Goal: Transaction & Acquisition: Subscribe to service/newsletter

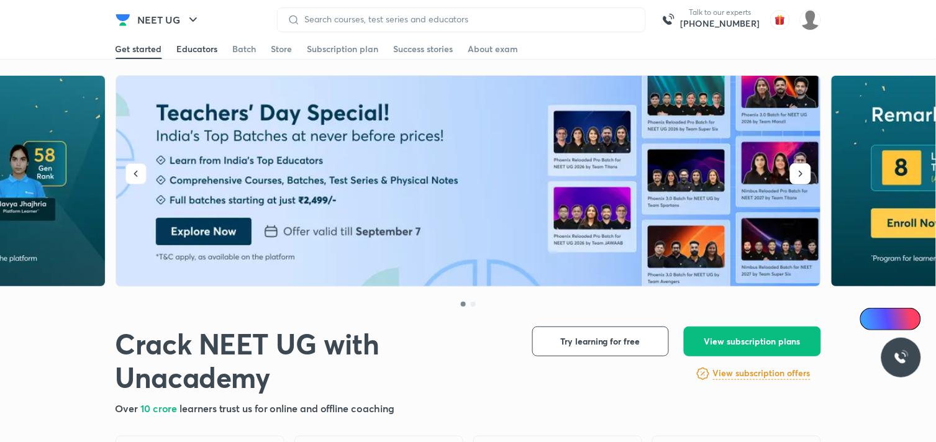
click at [202, 47] on div "Educators" at bounding box center [197, 49] width 41 height 12
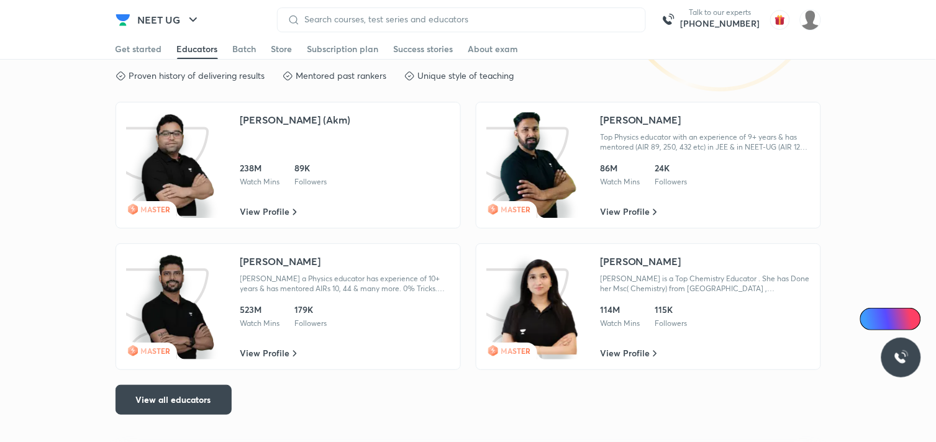
scroll to position [2379, 0]
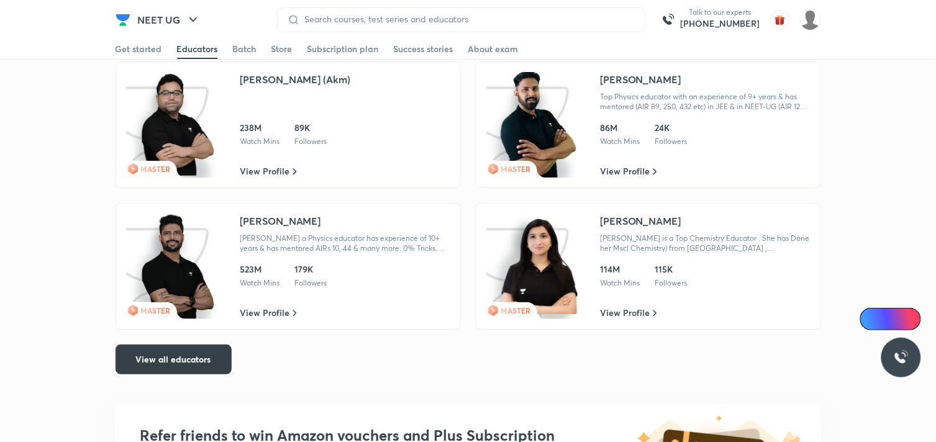
click at [197, 348] on button "View all educators" at bounding box center [174, 360] width 116 height 30
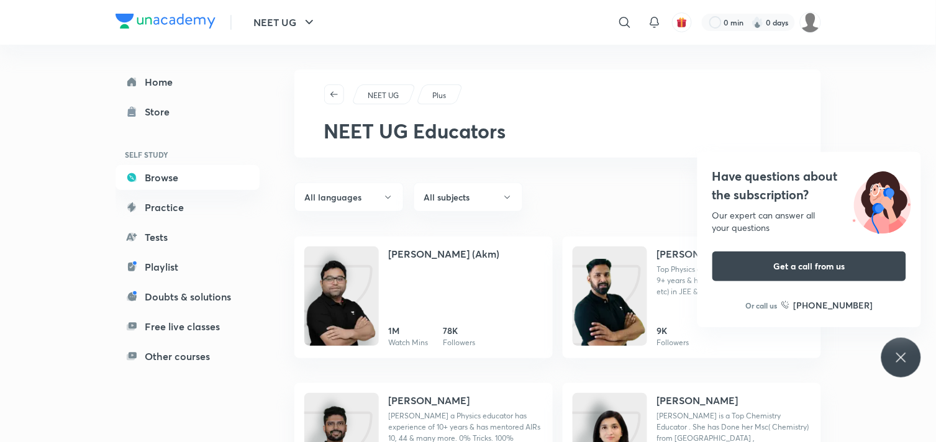
click at [908, 366] on div "Have questions about the subscription? Our expert can answer all your questions…" at bounding box center [901, 358] width 40 height 40
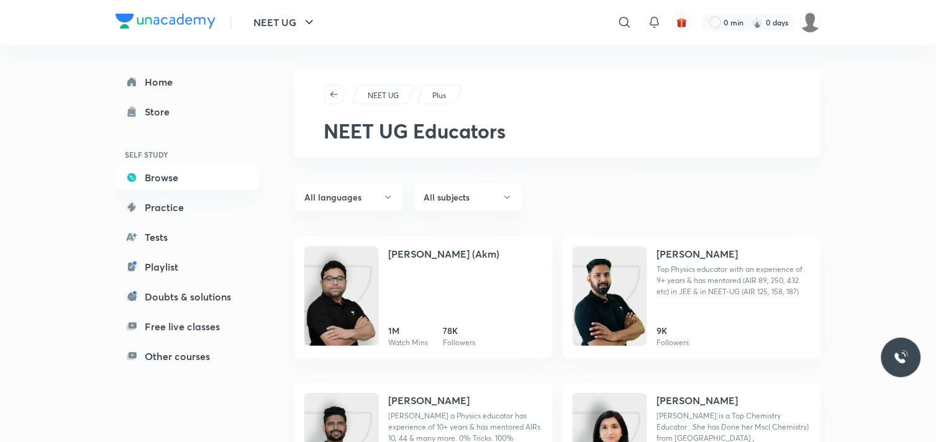
scroll to position [2379, 0]
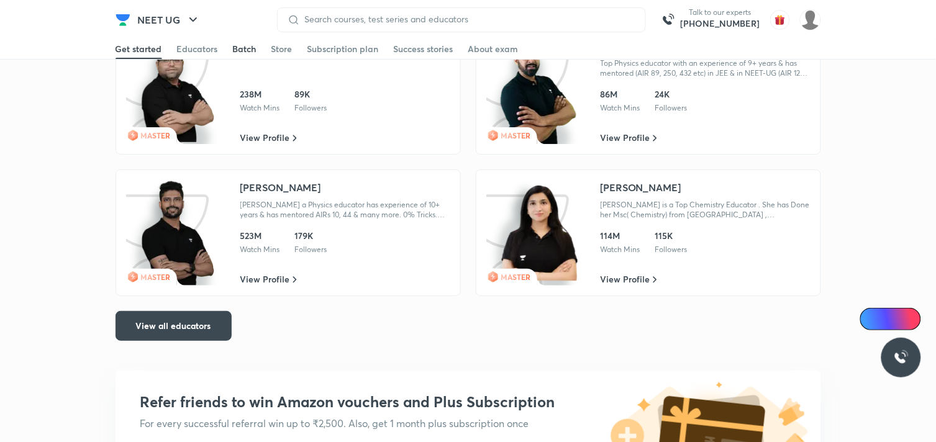
click at [240, 48] on div "Batch" at bounding box center [245, 49] width 24 height 12
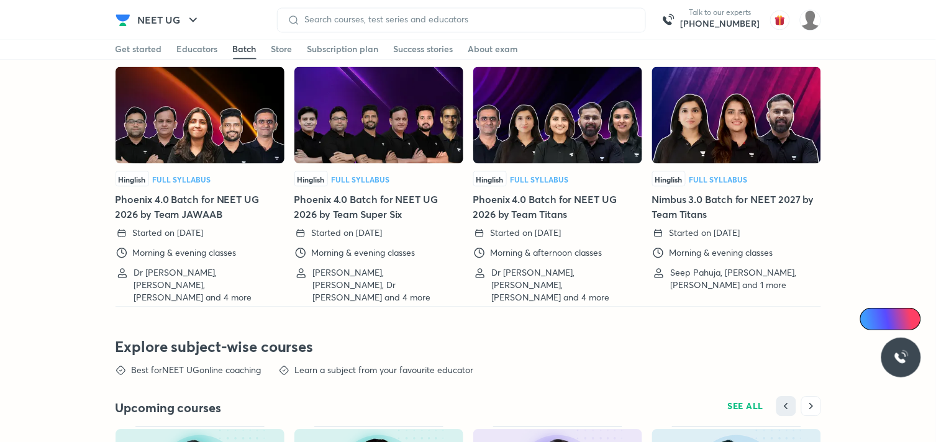
scroll to position [3058, 0]
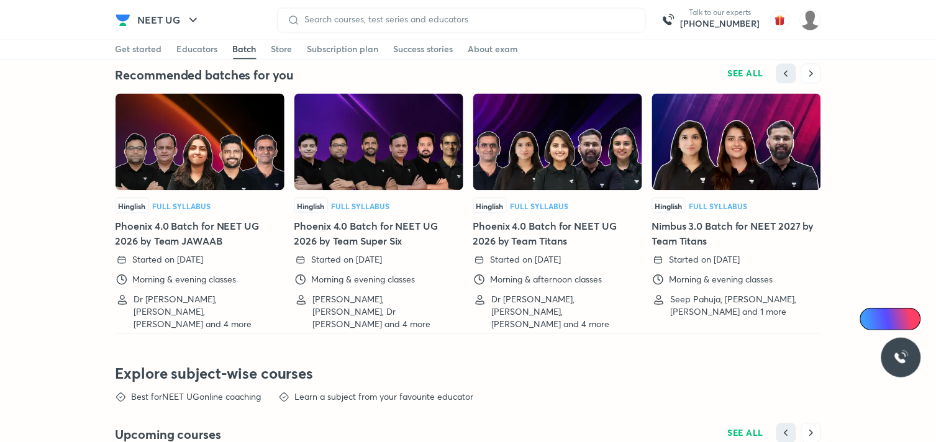
click at [545, 172] on img at bounding box center [557, 141] width 169 height 97
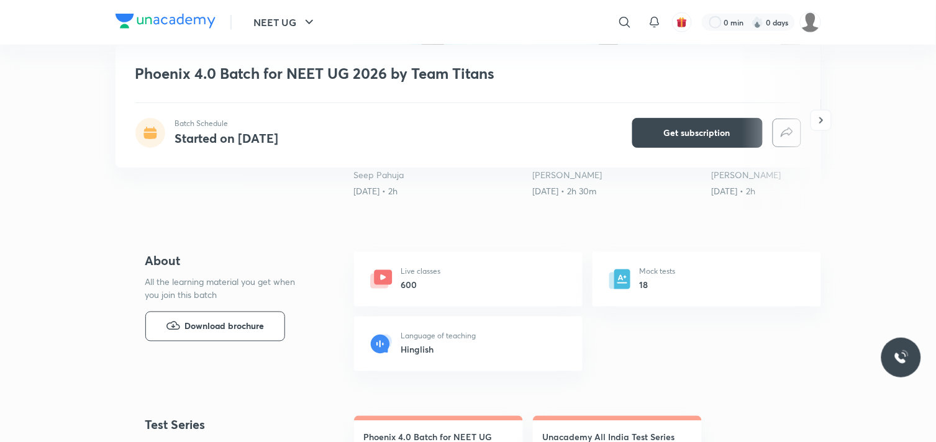
scroll to position [540, 0]
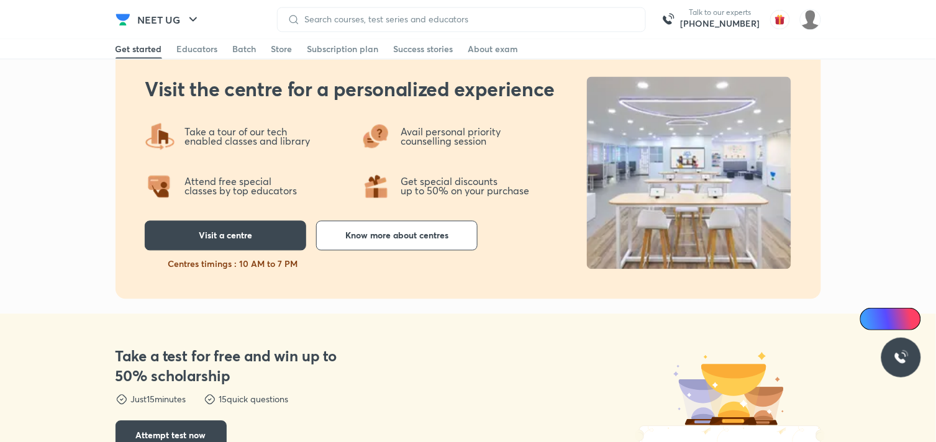
scroll to position [3015, 0]
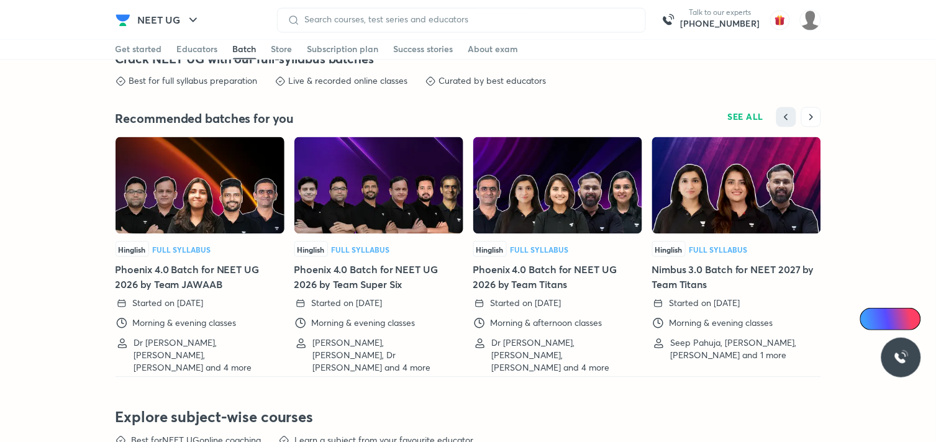
click at [250, 51] on div "Batch" at bounding box center [245, 49] width 24 height 12
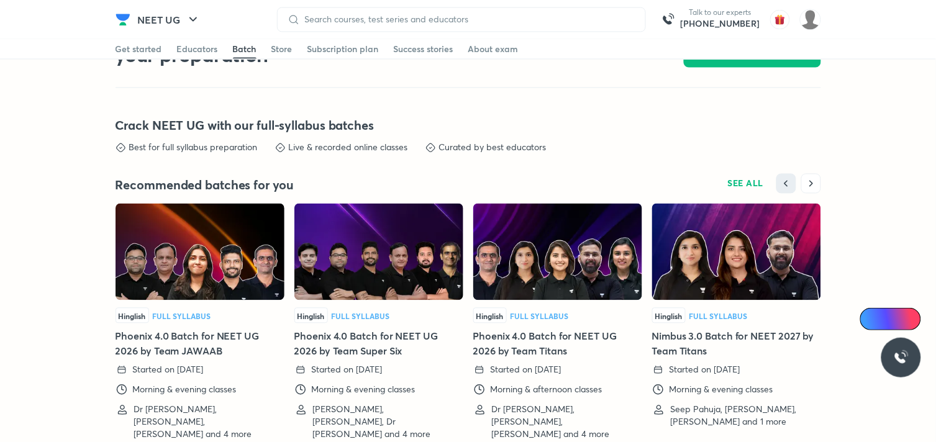
scroll to position [3043, 0]
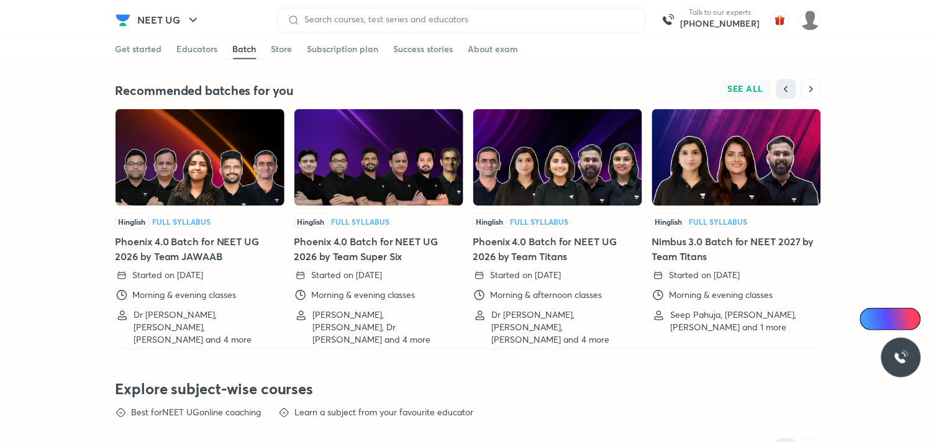
click at [750, 83] on button "SEE ALL" at bounding box center [745, 89] width 51 height 20
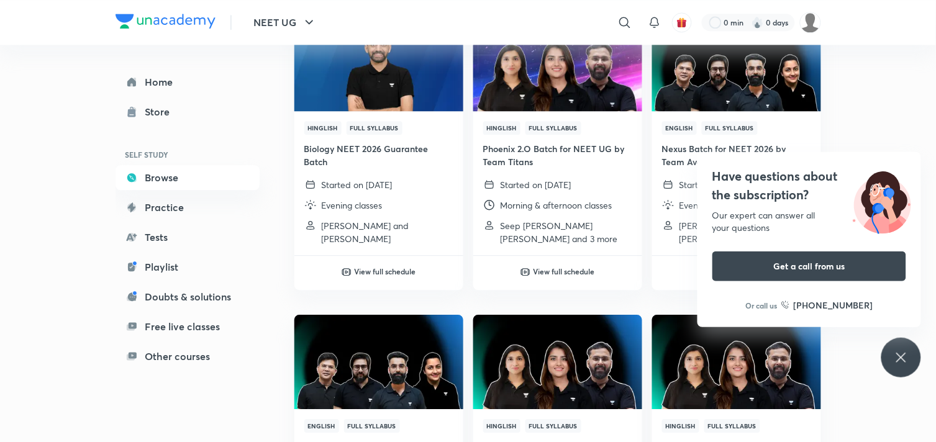
scroll to position [1964, 0]
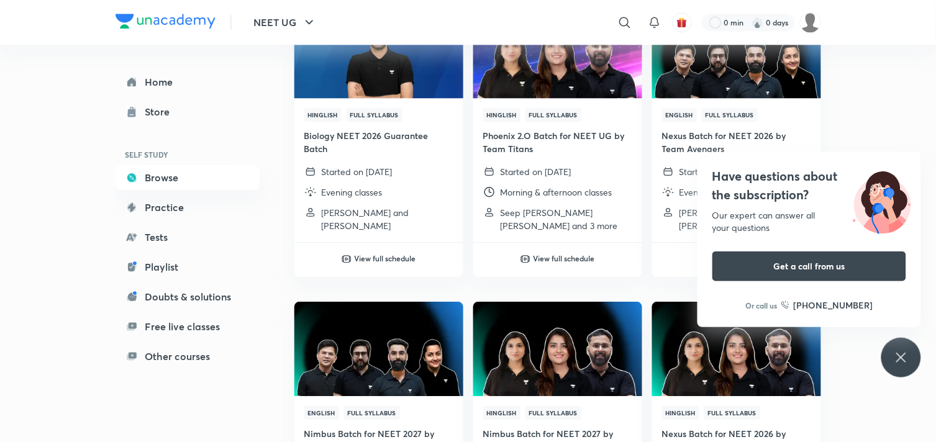
click at [900, 362] on icon at bounding box center [901, 357] width 15 height 15
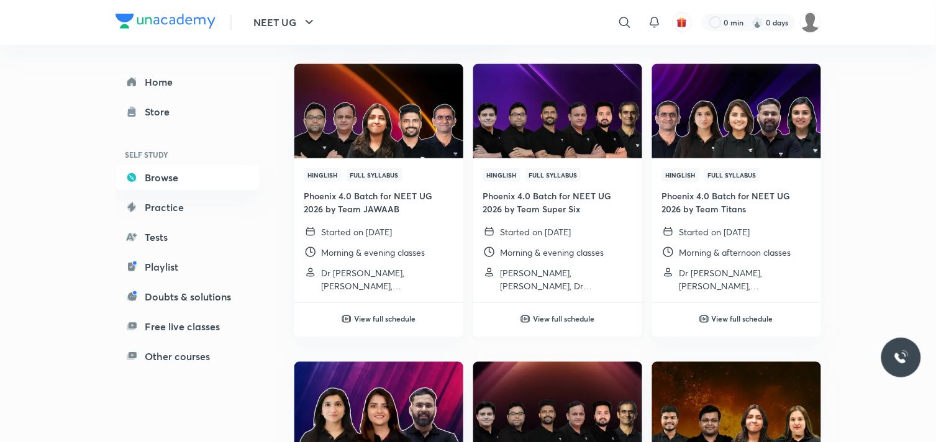
scroll to position [129, 0]
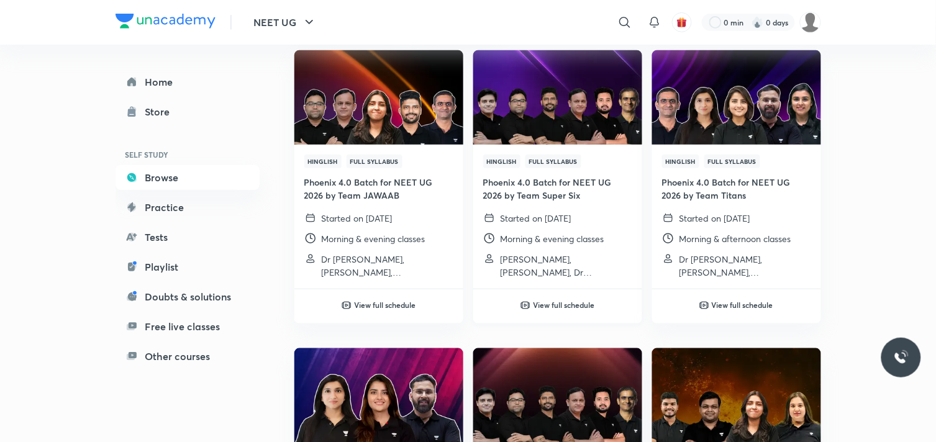
click at [569, 299] on h6 "View full schedule" at bounding box center [563, 304] width 61 height 11
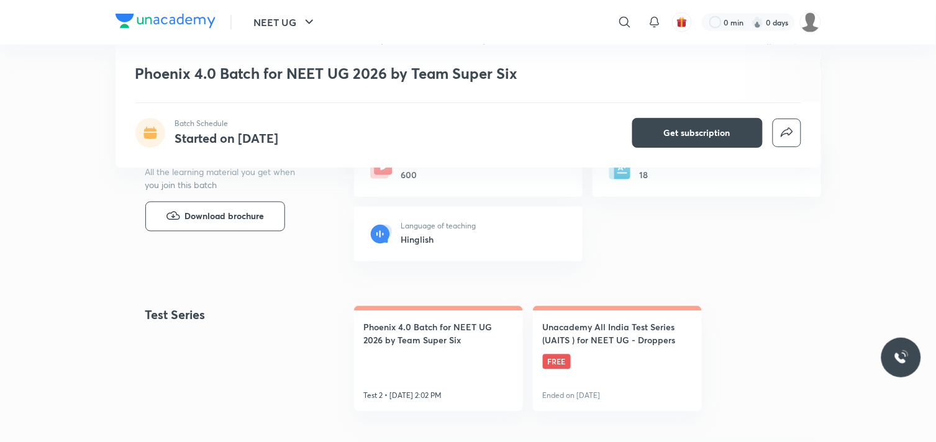
scroll to position [478, 0]
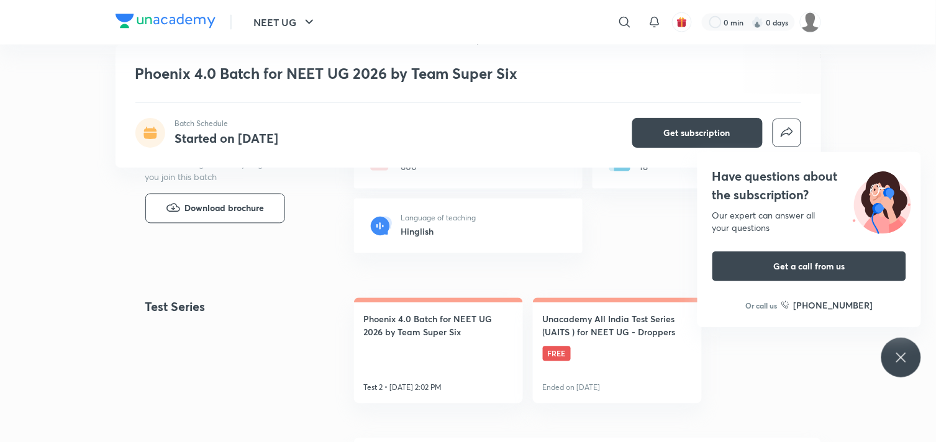
click at [899, 370] on div "Have questions about the subscription? Our expert can answer all your questions…" at bounding box center [901, 358] width 40 height 40
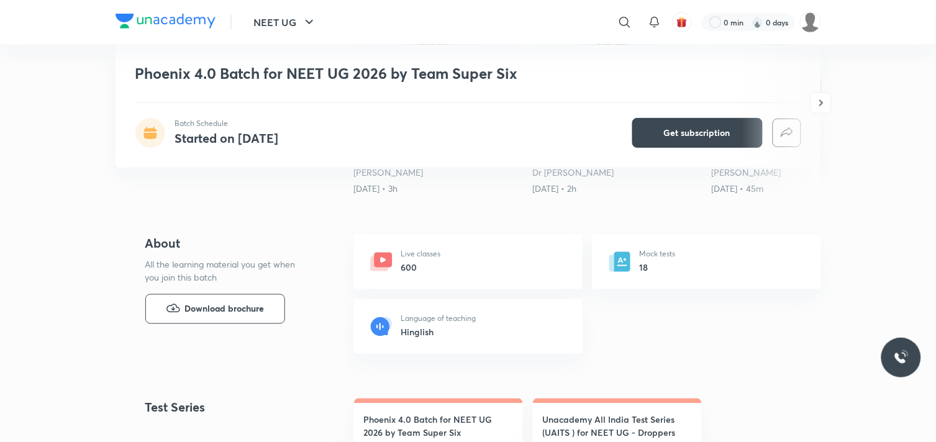
scroll to position [381, 0]
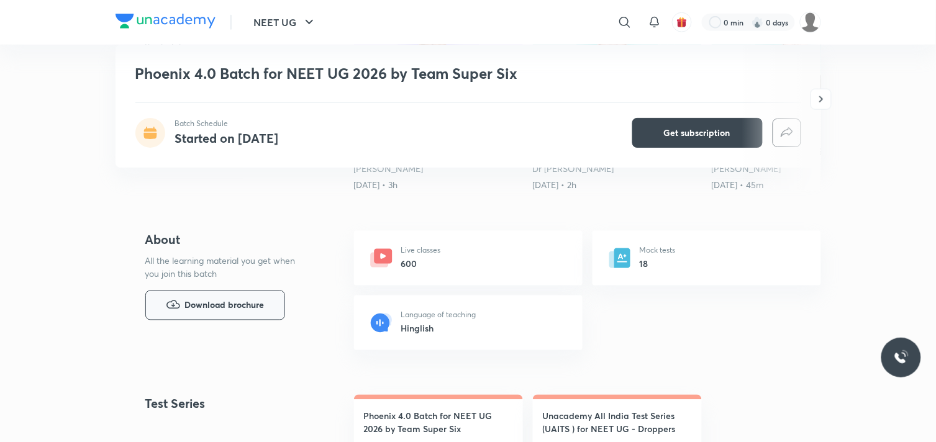
click at [253, 299] on span "Download brochure" at bounding box center [224, 306] width 79 height 14
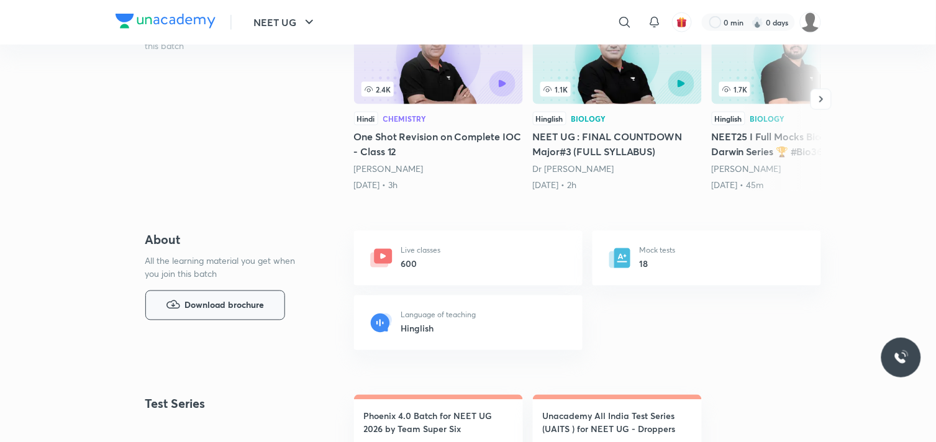
scroll to position [129, 0]
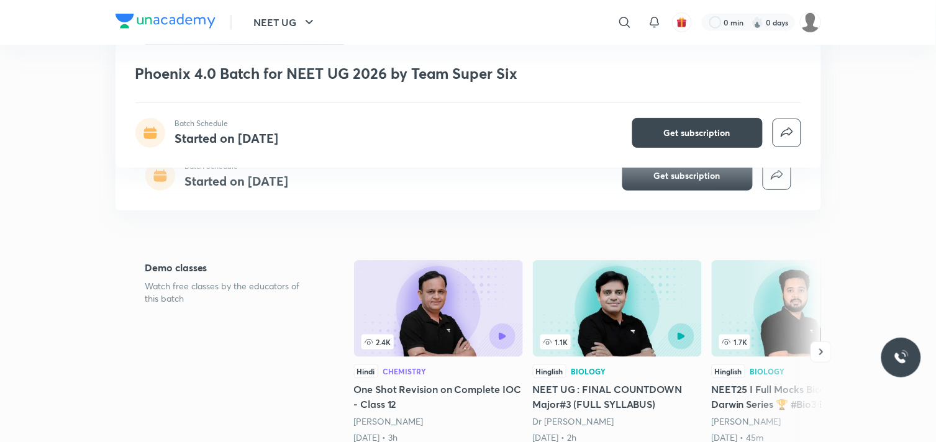
scroll to position [3043, 0]
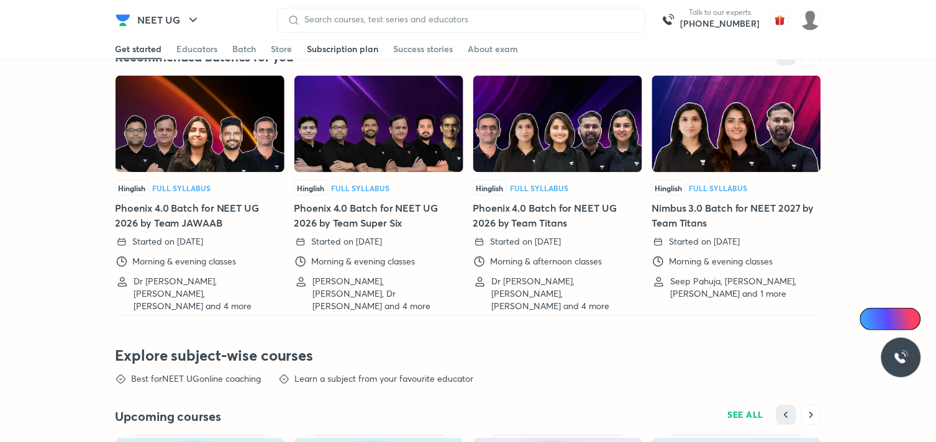
click at [318, 44] on div "Subscription plan" at bounding box center [342, 49] width 71 height 12
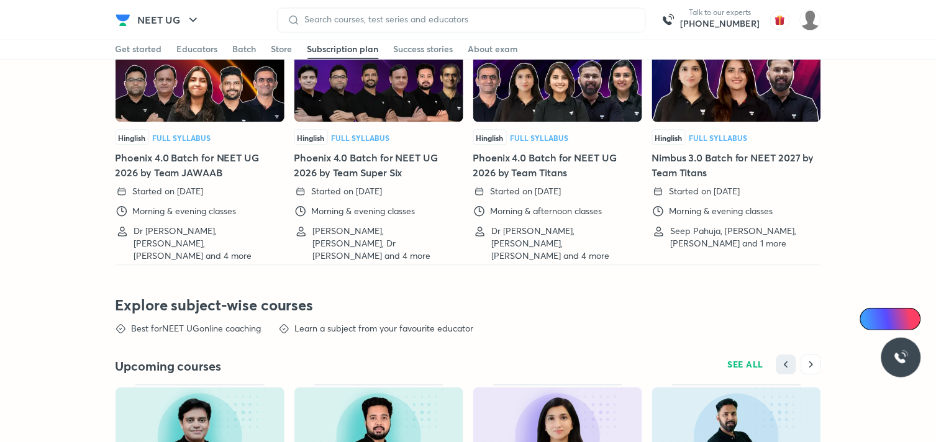
click at [318, 44] on div "Subscription plan" at bounding box center [342, 49] width 71 height 12
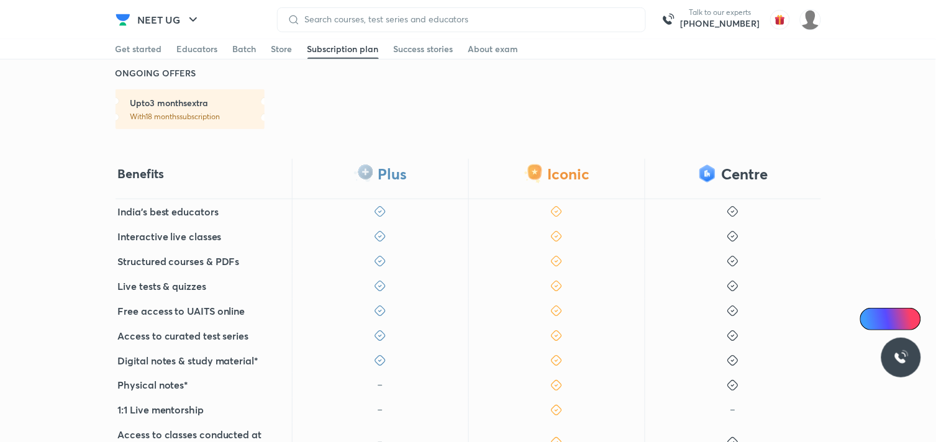
scroll to position [227, 0]
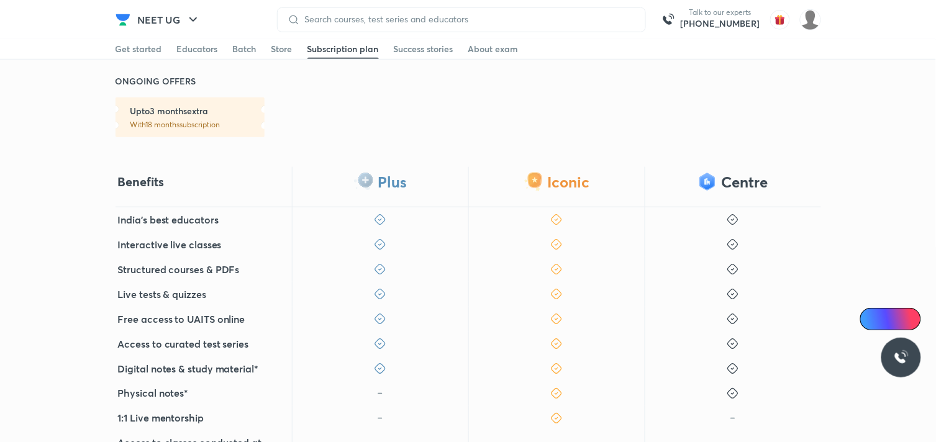
scroll to position [1057, 0]
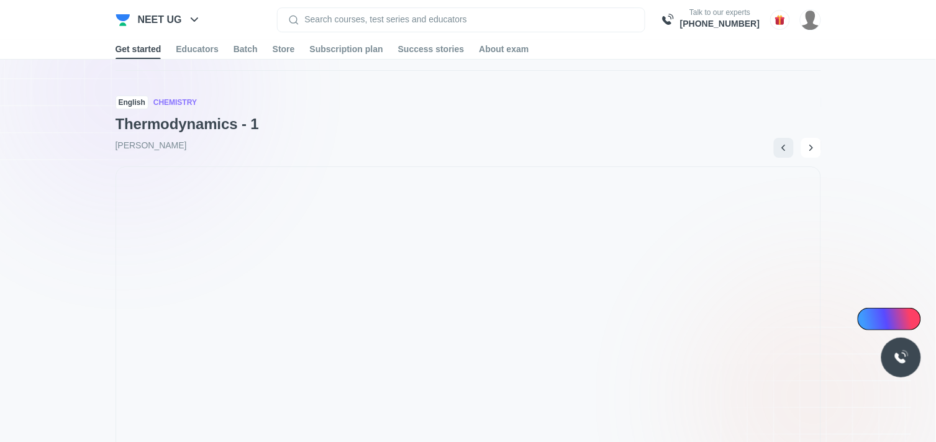
click at [284, 47] on div "Store" at bounding box center [284, 49] width 22 height 12
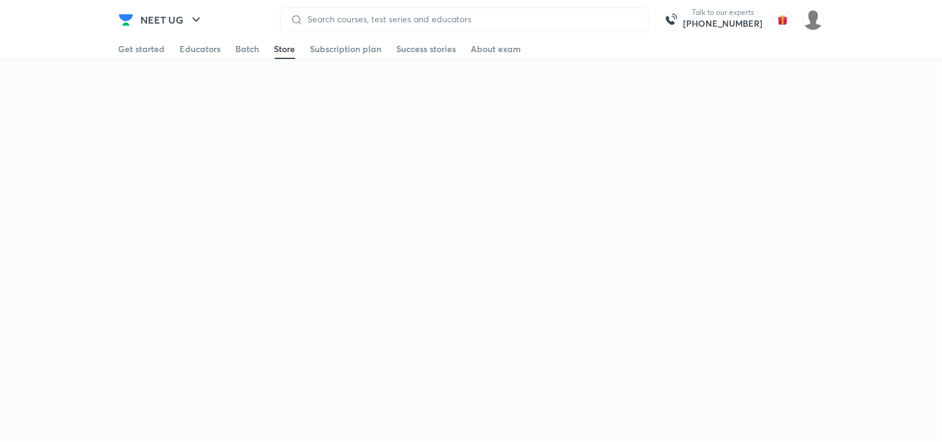
click at [274, 43] on div "Store" at bounding box center [284, 49] width 21 height 12
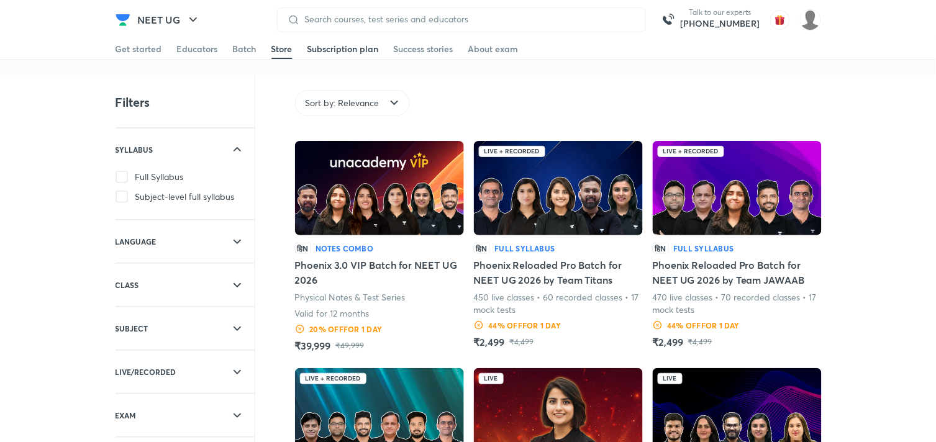
click at [337, 45] on div "Subscription plan" at bounding box center [342, 49] width 71 height 12
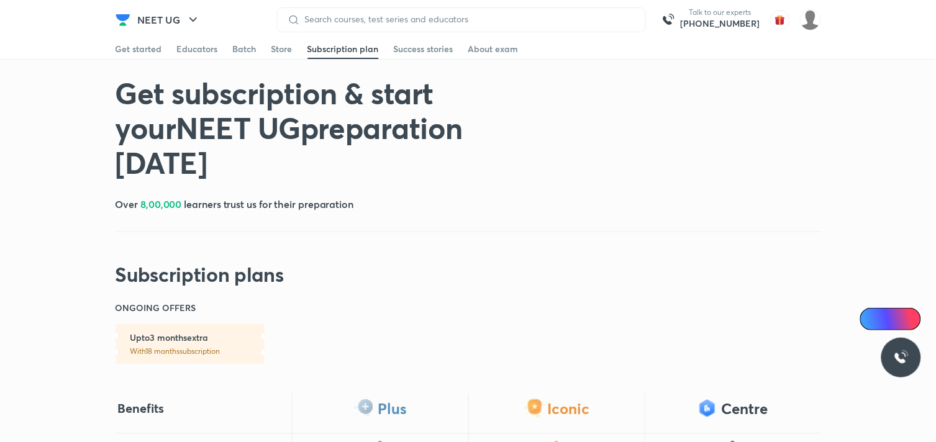
click at [256, 47] on div "Get started Educators Batch Store Subscription plan Success stories About exam" at bounding box center [468, 49] width 705 height 20
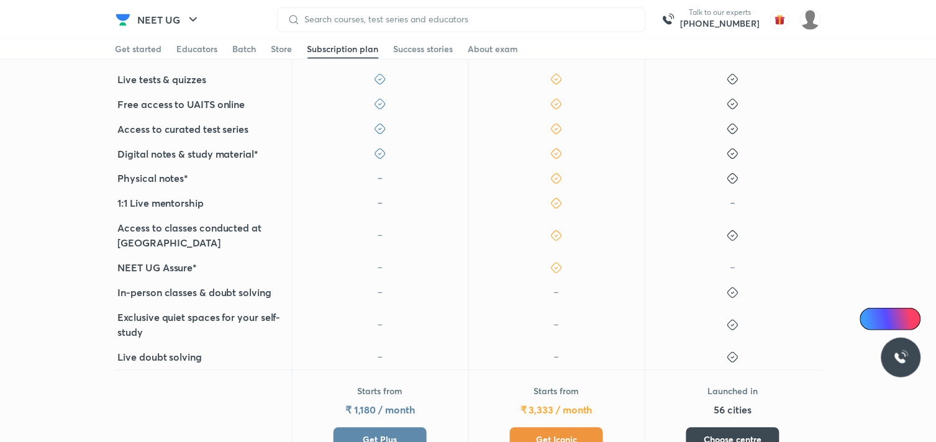
scroll to position [467, 0]
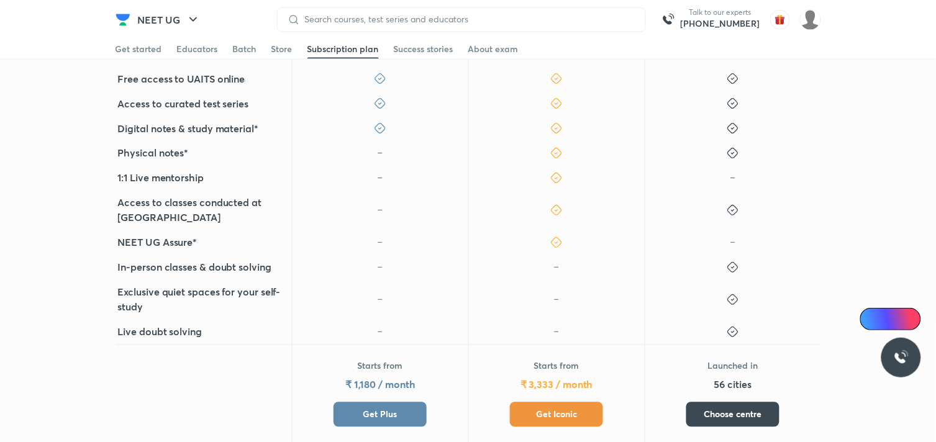
click at [369, 409] on span "Get Plus" at bounding box center [380, 415] width 34 height 12
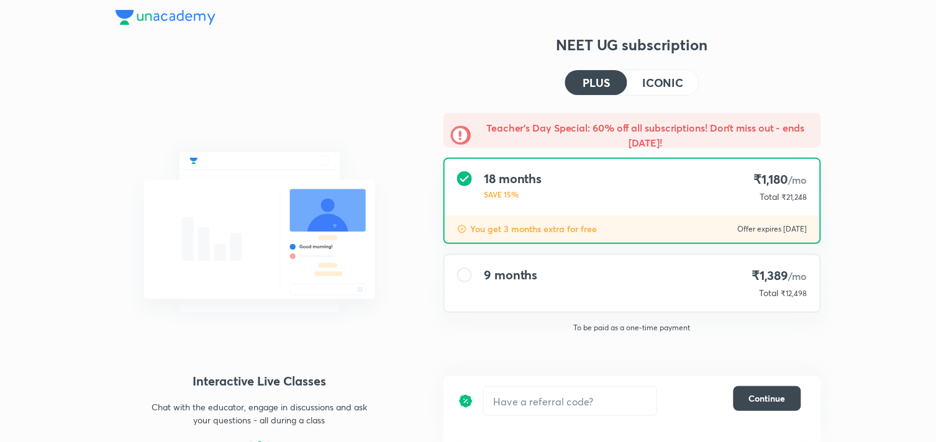
click at [668, 85] on h4 "ICONIC" at bounding box center [662, 82] width 41 height 11
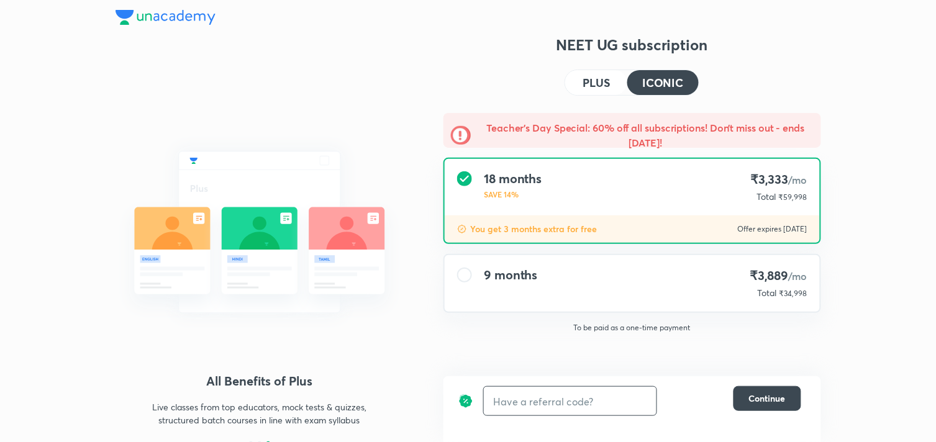
click at [553, 409] on input "text" at bounding box center [570, 401] width 173 height 29
type input "una10"
click at [632, 399] on h6 "Apply" at bounding box center [634, 401] width 25 height 13
